Goal: Task Accomplishment & Management: Manage account settings

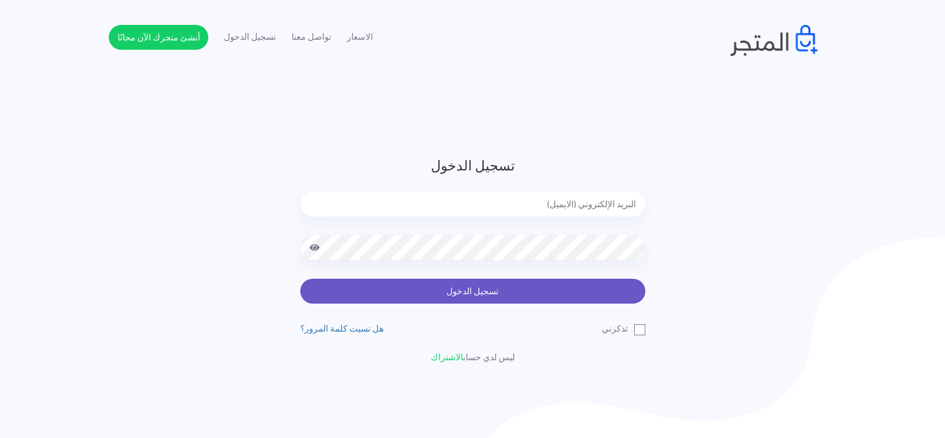
type input "sefsafapr@gmail.com"
click at [546, 280] on button "تسجيل الدخول" at bounding box center [472, 290] width 345 height 25
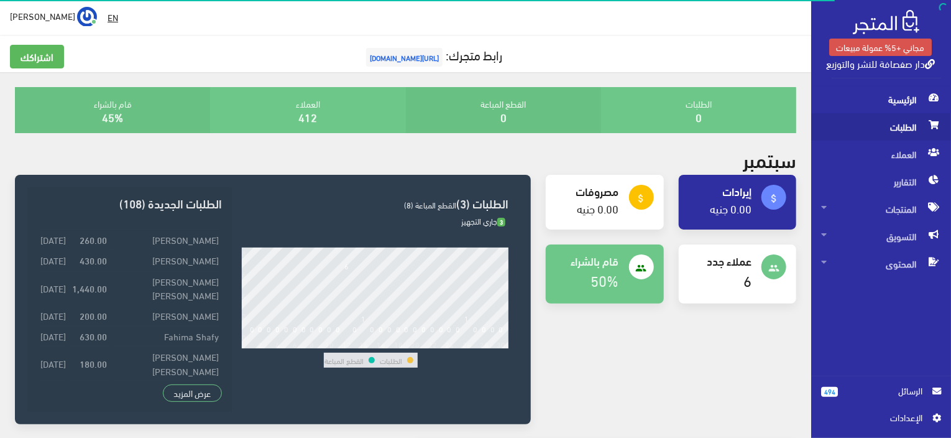
click at [849, 129] on span "الطلبات" at bounding box center [881, 126] width 120 height 27
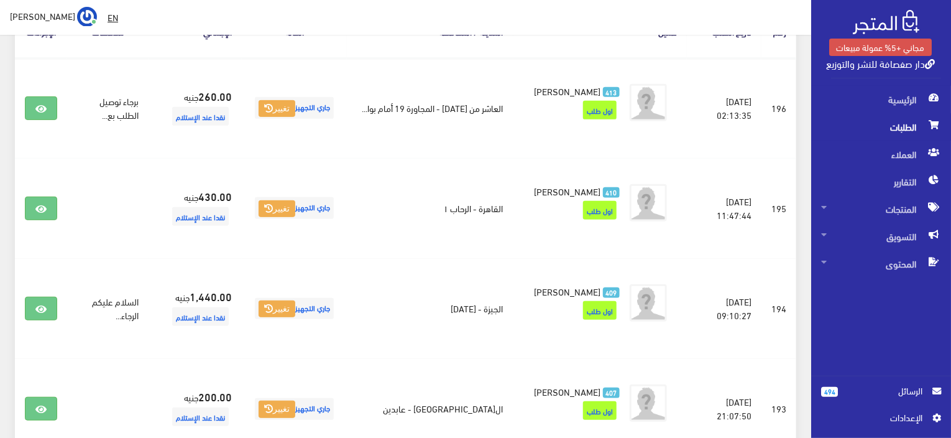
scroll to position [224, 0]
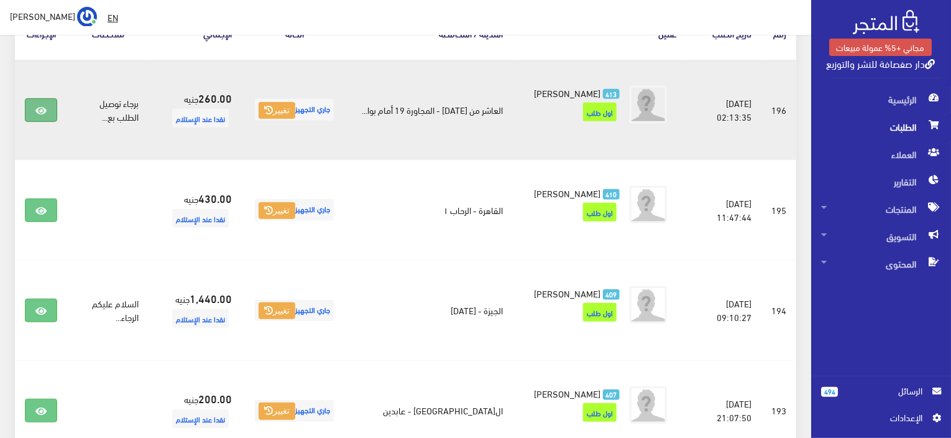
click at [42, 111] on icon at bounding box center [40, 111] width 11 height 10
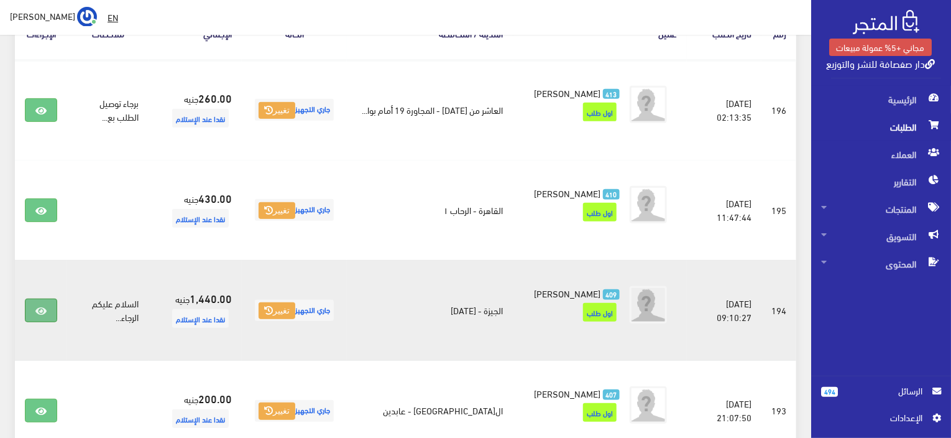
click at [42, 316] on link at bounding box center [41, 310] width 32 height 24
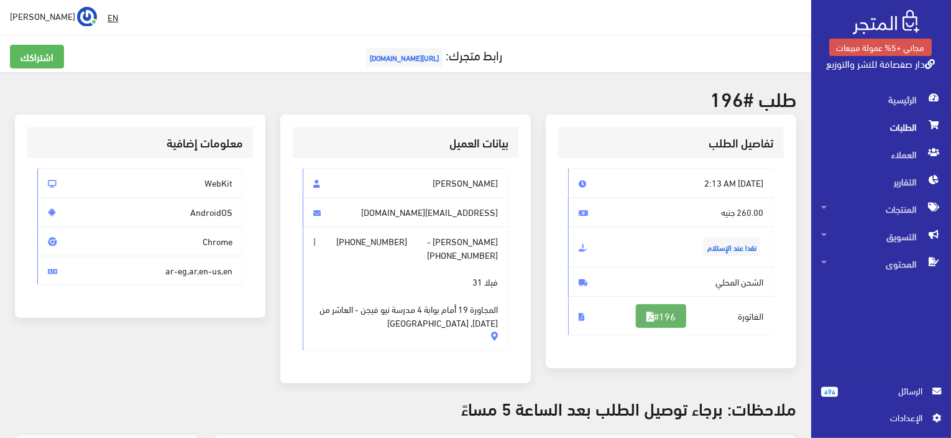
click at [648, 304] on link "#196" at bounding box center [661, 316] width 50 height 24
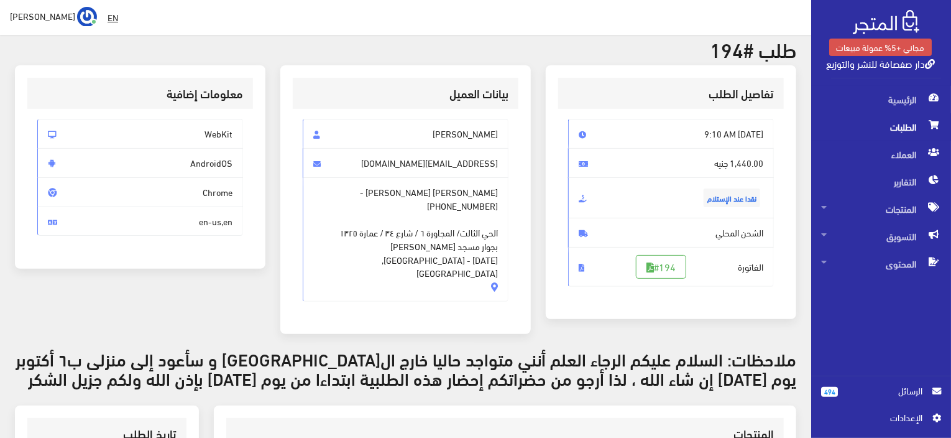
scroll to position [50, 0]
click at [686, 258] on link "#194" at bounding box center [661, 266] width 50 height 24
click at [877, 400] on link "494 الرسائل" at bounding box center [881, 397] width 120 height 27
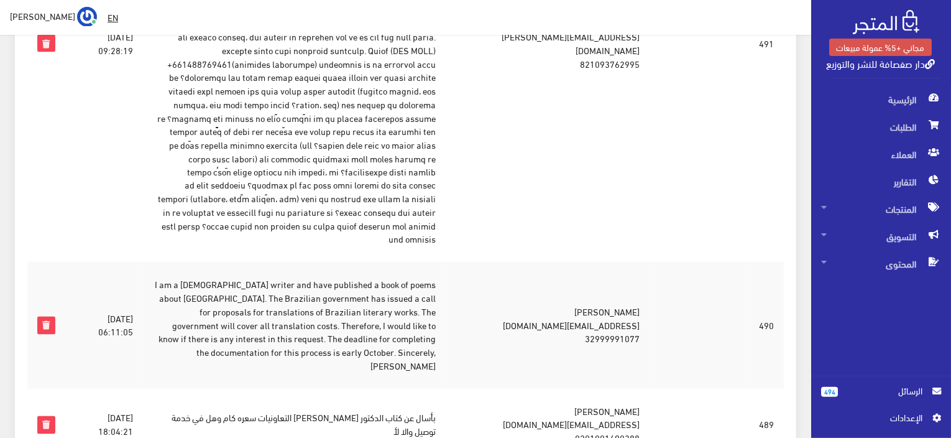
scroll to position [1019, 0]
